Goal: Find contact information: Find contact information

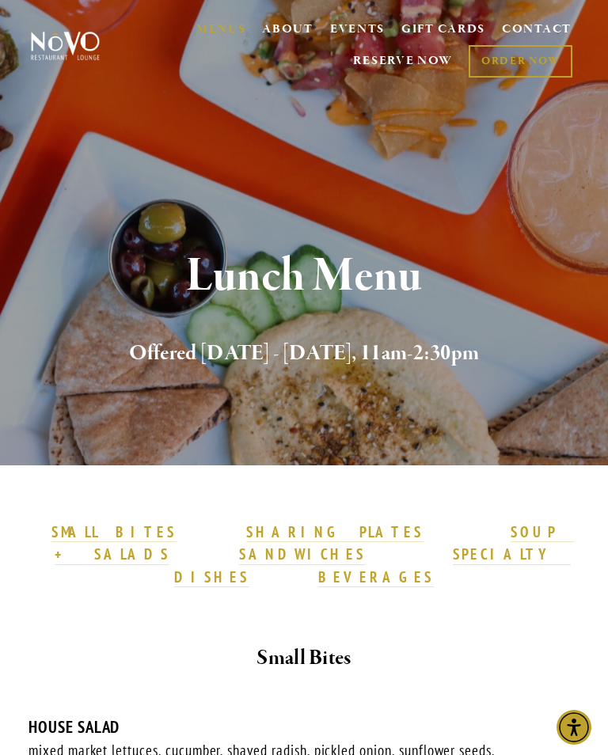
scroll to position [10, 0]
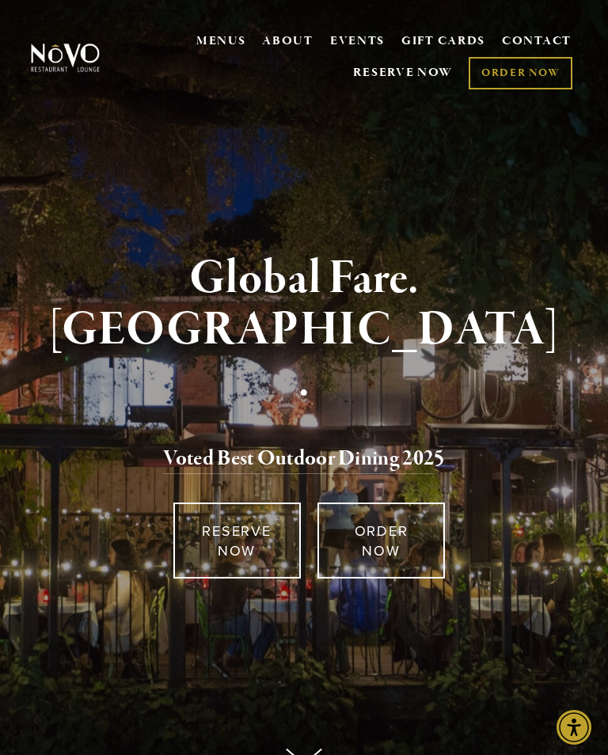
click at [249, 532] on link "RESERVE NOW" at bounding box center [236, 541] width 127 height 76
click at [549, 40] on link "CONTACT" at bounding box center [537, 42] width 70 height 30
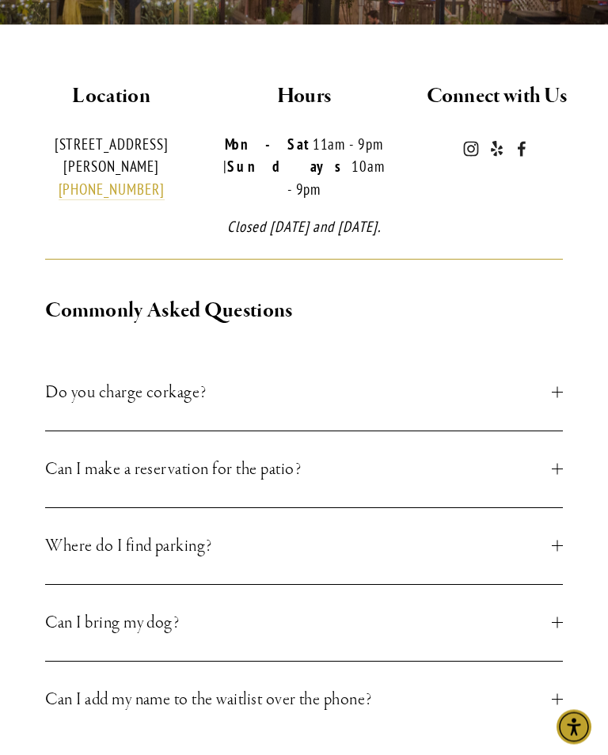
scroll to position [385, 0]
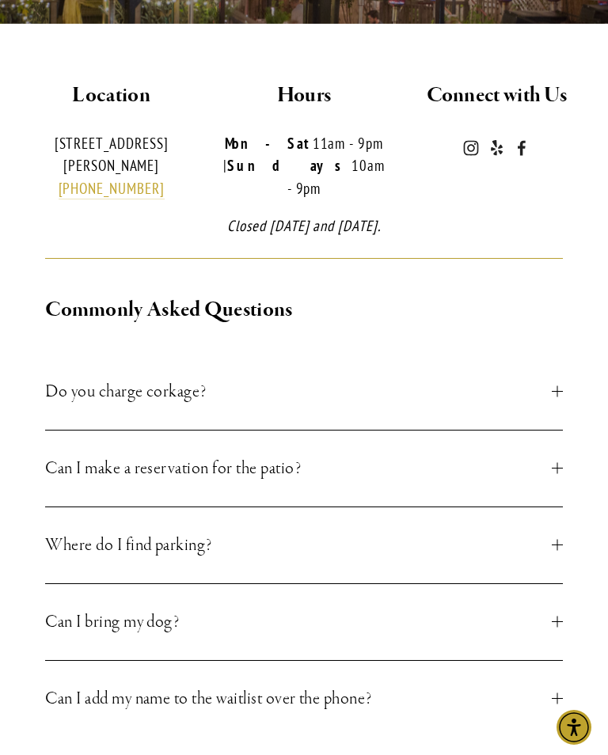
click at [561, 623] on div at bounding box center [557, 621] width 11 height 11
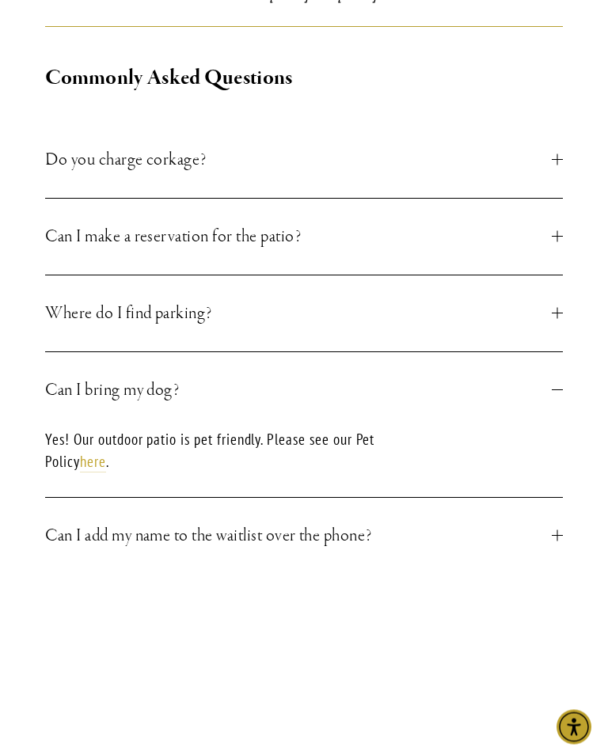
scroll to position [617, 0]
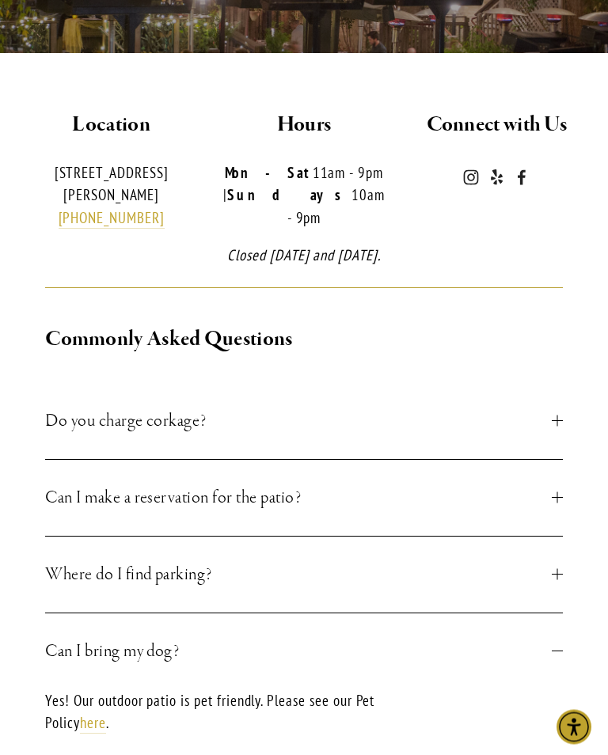
click at [560, 500] on div at bounding box center [557, 498] width 11 height 11
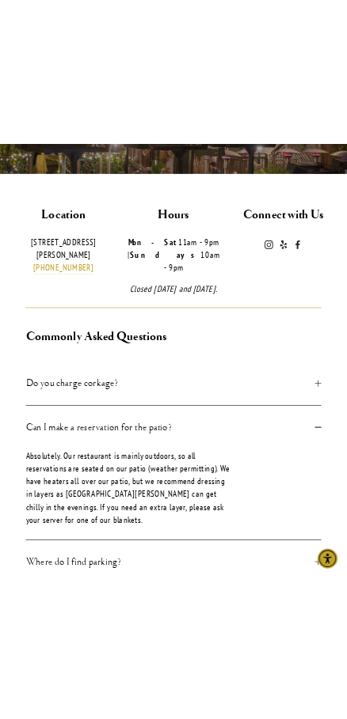
scroll to position [414, 0]
